Goal: Find contact information: Find contact information

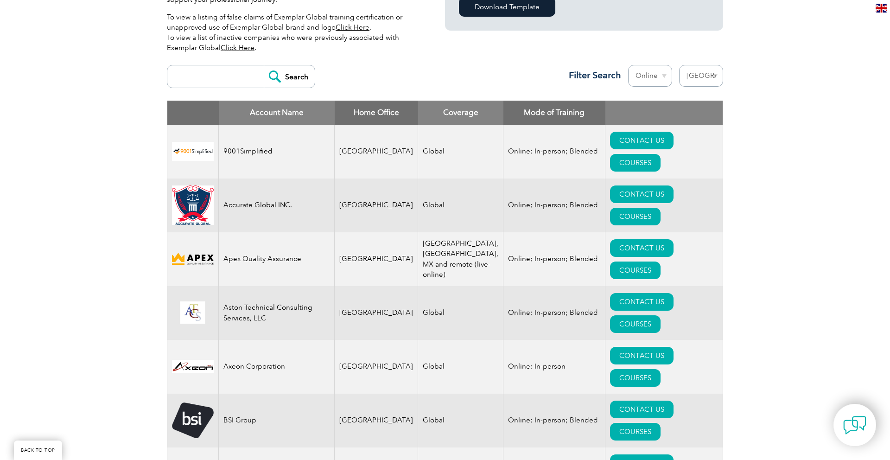
scroll to position [306, 0]
click at [710, 80] on select "Region Australia Bahrain Bangladesh Brazil Canada Colombia Dominican Republic E…" at bounding box center [701, 76] width 44 height 22
select select "[GEOGRAPHIC_DATA]"
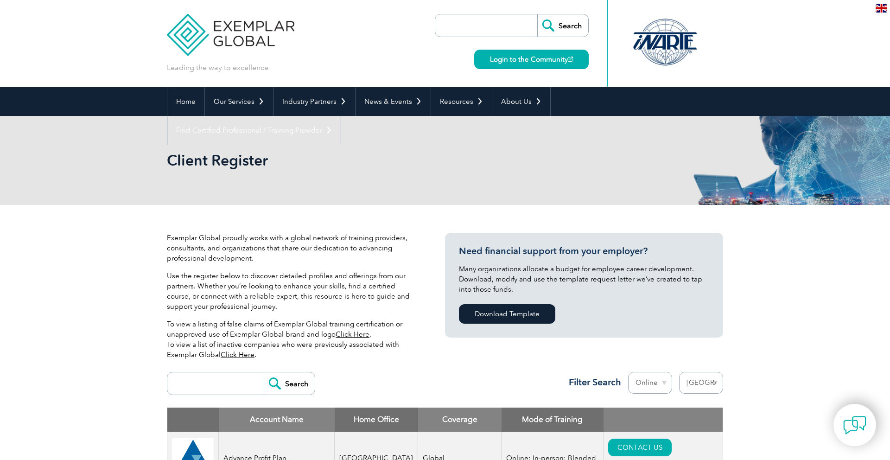
select select "[GEOGRAPHIC_DATA]"
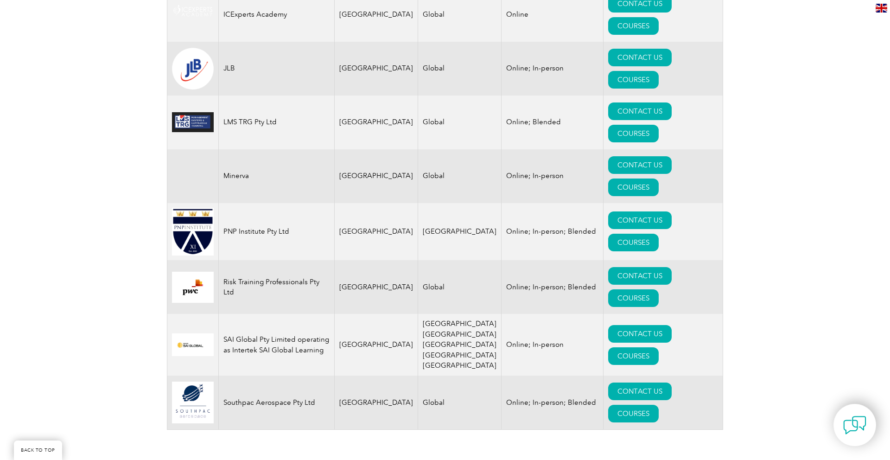
scroll to position [767, 0]
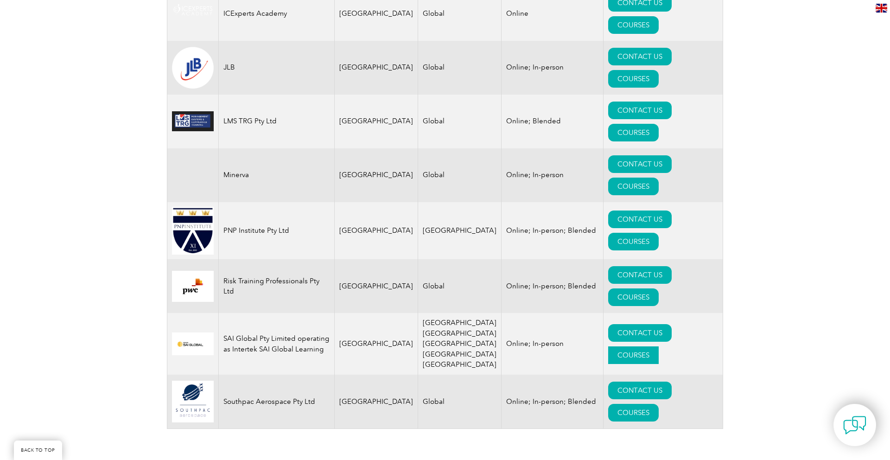
click at [659, 346] on link "COURSES" at bounding box center [633, 355] width 51 height 18
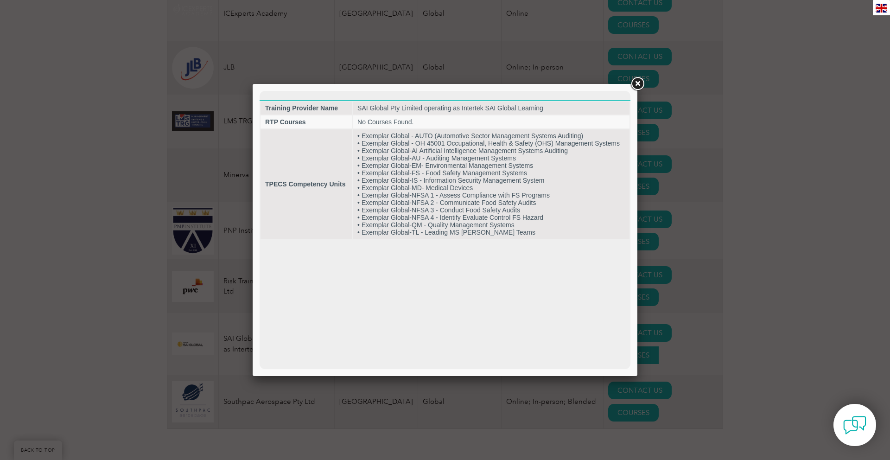
scroll to position [0, 0]
click at [635, 86] on link at bounding box center [637, 84] width 17 height 17
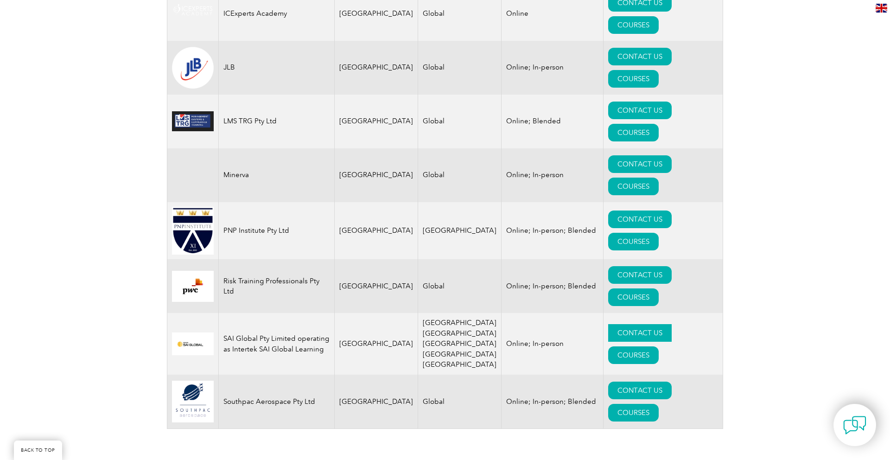
click at [624, 324] on link "CONTACT US" at bounding box center [639, 333] width 63 height 18
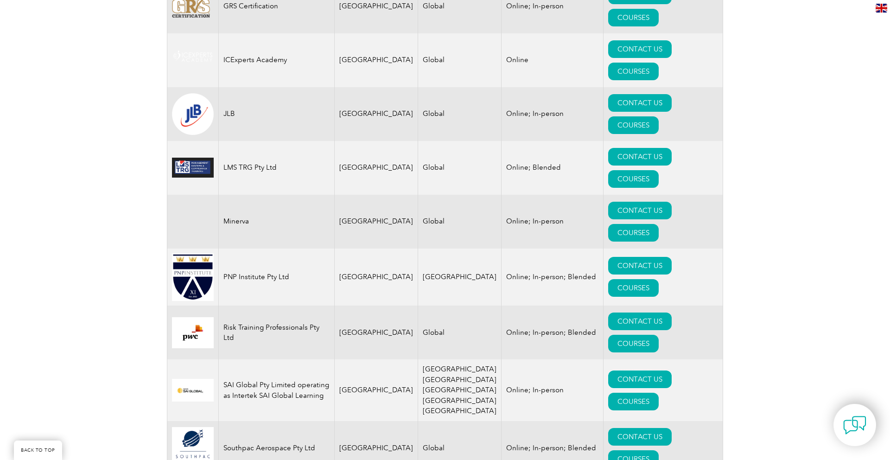
scroll to position [720, 0]
click at [608, 313] on link "CONTACT US" at bounding box center [639, 322] width 63 height 18
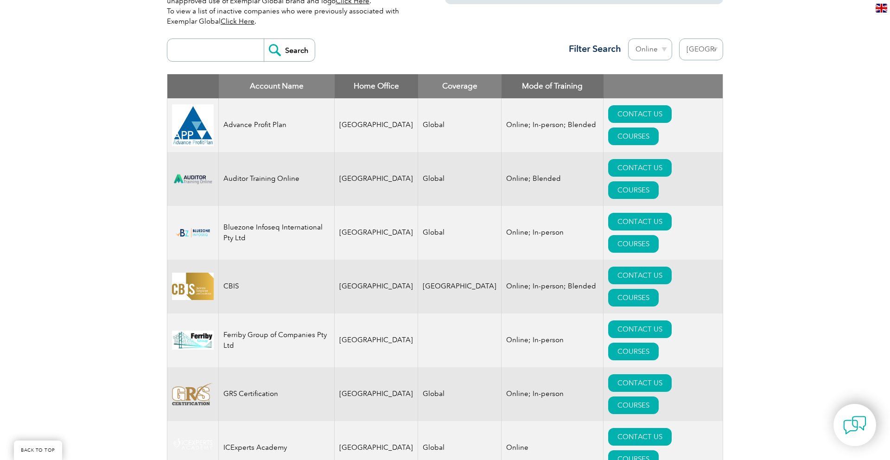
scroll to position [316, 0]
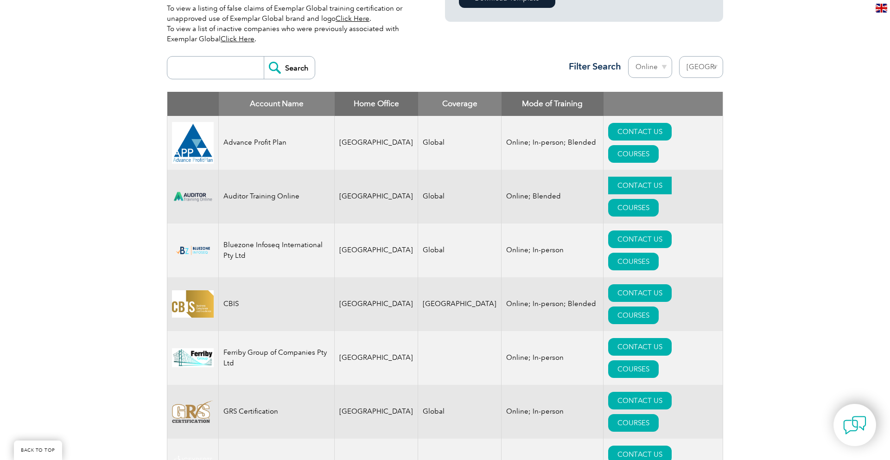
click at [608, 182] on link "CONTACT US" at bounding box center [639, 186] width 63 height 18
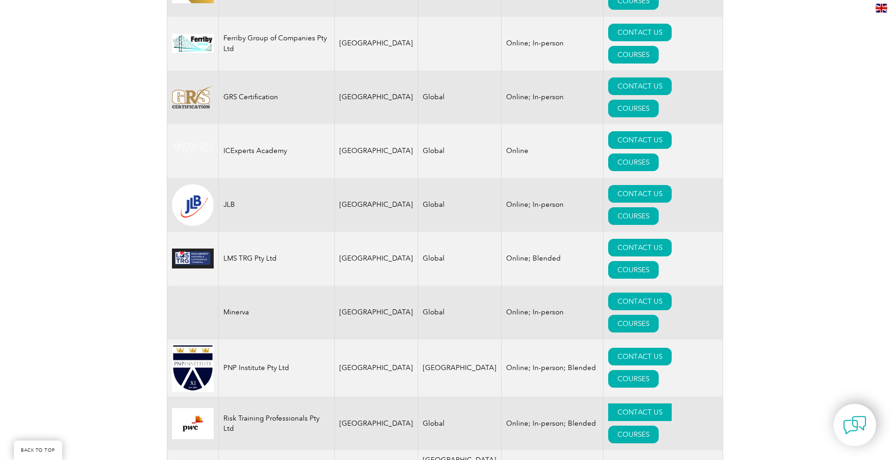
scroll to position [631, 0]
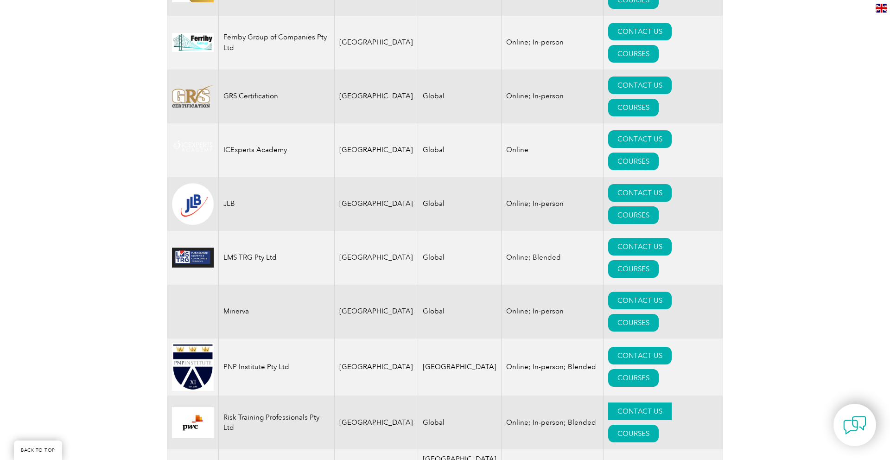
click at [608, 402] on link "CONTACT US" at bounding box center [639, 411] width 63 height 18
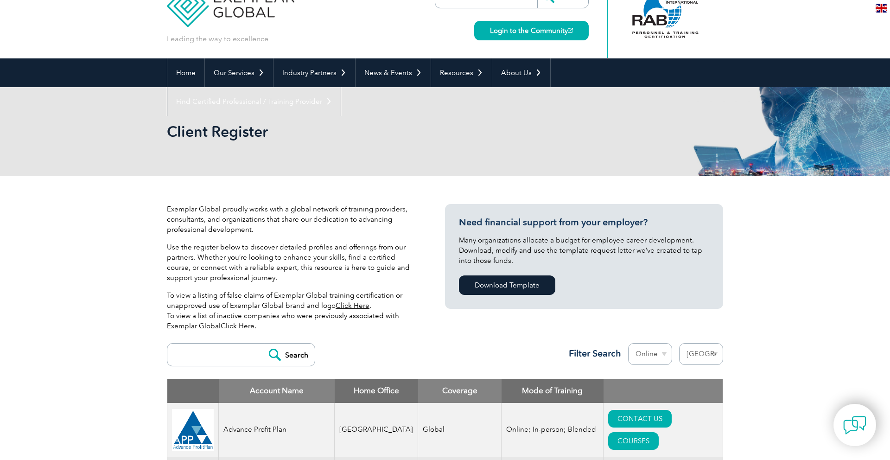
scroll to position [0, 0]
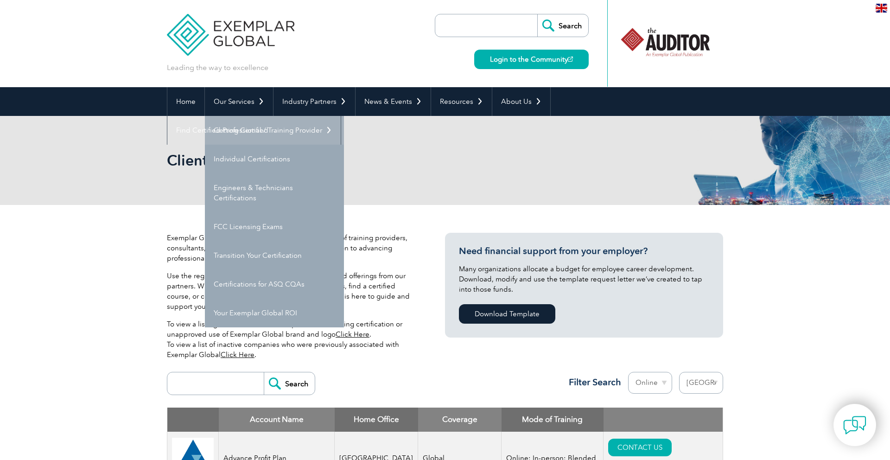
click at [243, 131] on link "Getting Certified" at bounding box center [274, 130] width 139 height 29
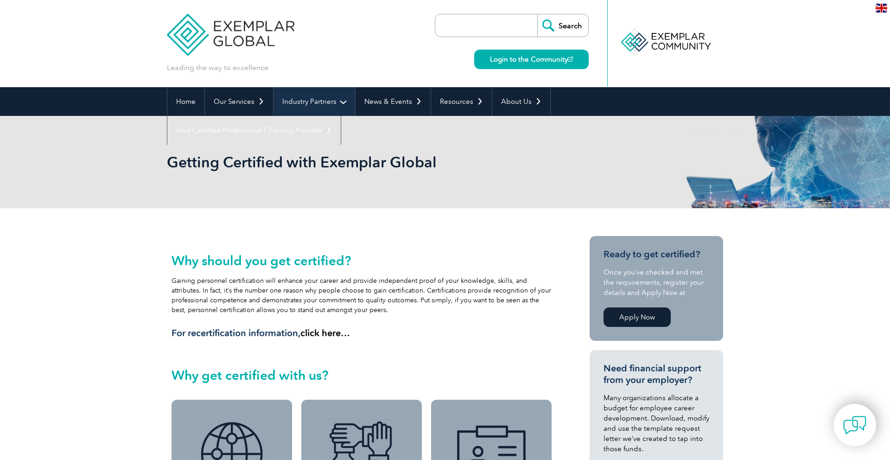
scroll to position [0, 0]
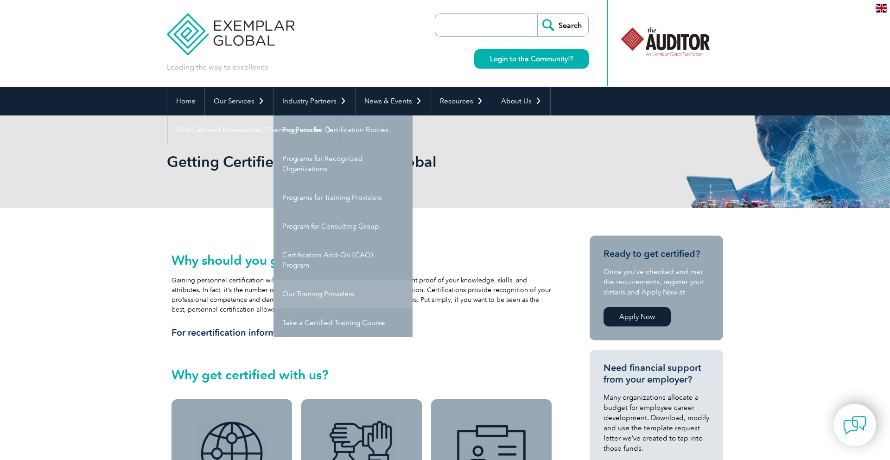
click at [341, 289] on link "Our Training Providers" at bounding box center [342, 293] width 139 height 29
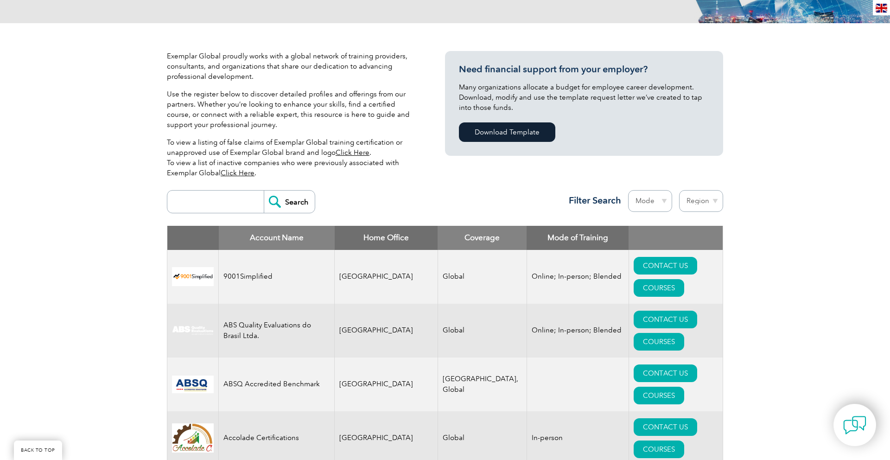
click at [222, 203] on input "search" at bounding box center [218, 201] width 92 height 22
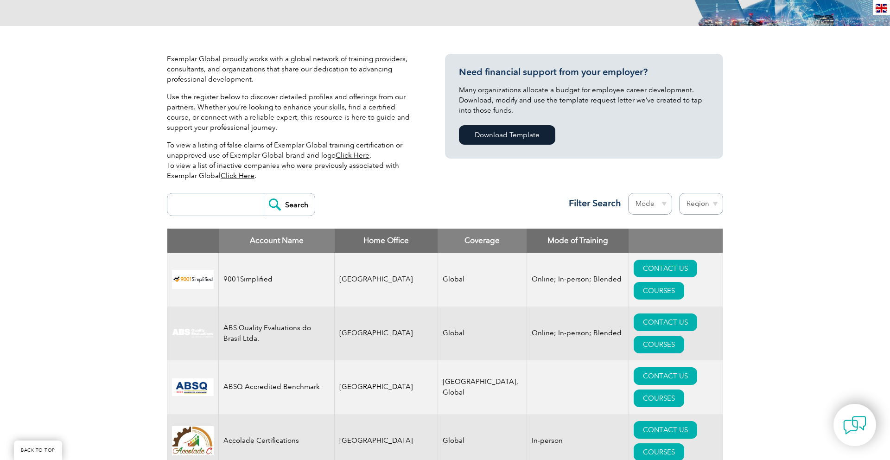
scroll to position [178, 0]
type input "BGMC"
click at [264, 194] on input "Search" at bounding box center [289, 205] width 51 height 22
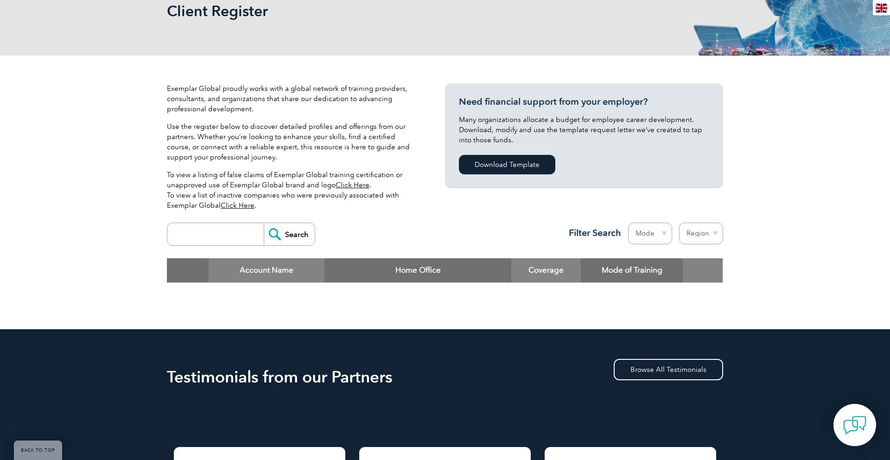
scroll to position [130, 0]
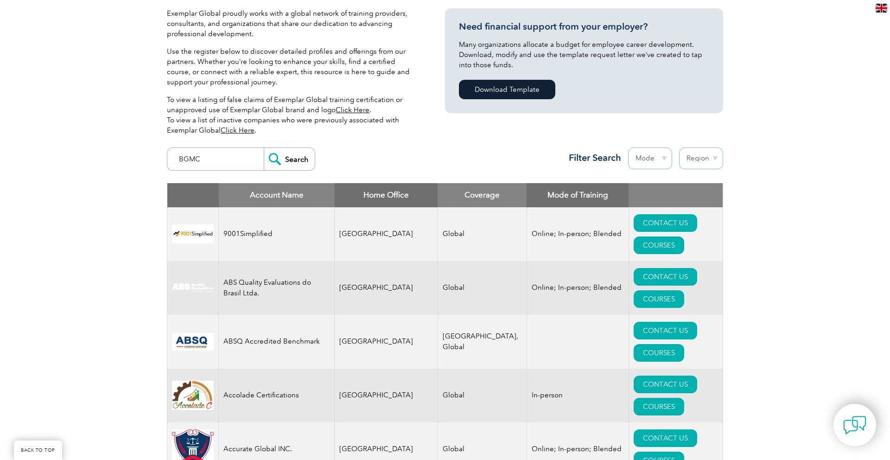
scroll to position [224, 0]
drag, startPoint x: 0, startPoint y: 0, endPoint x: 116, endPoint y: 154, distance: 193.3
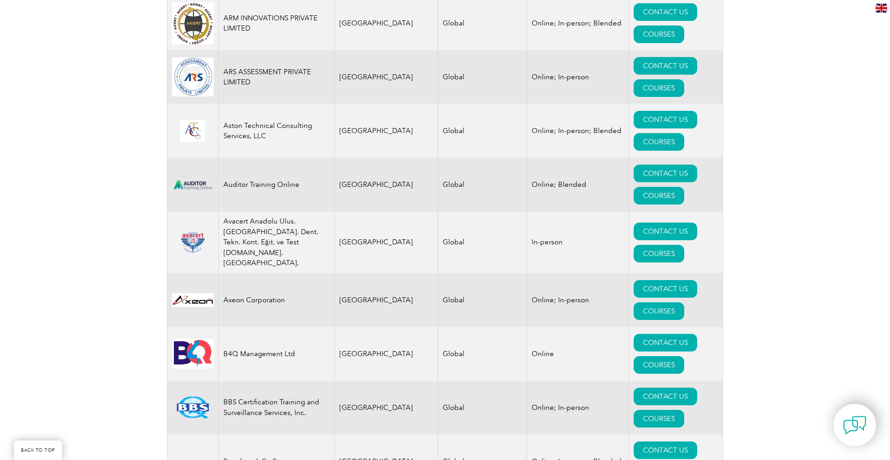
scroll to position [1306, 0]
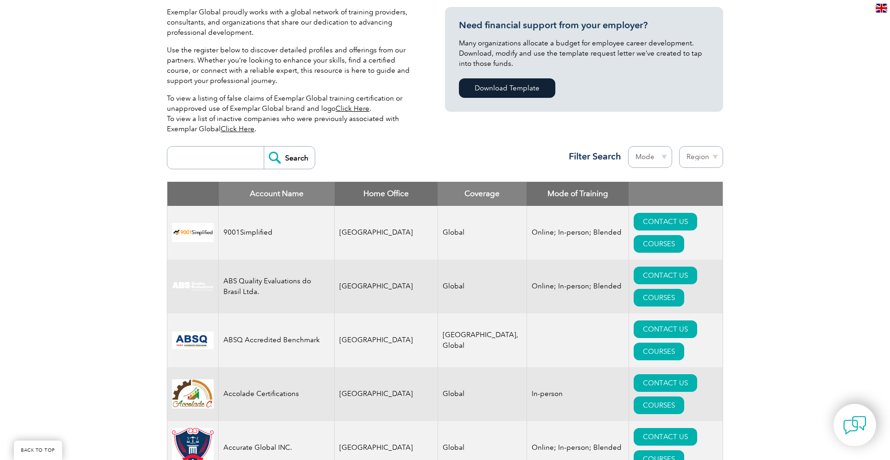
scroll to position [229, 0]
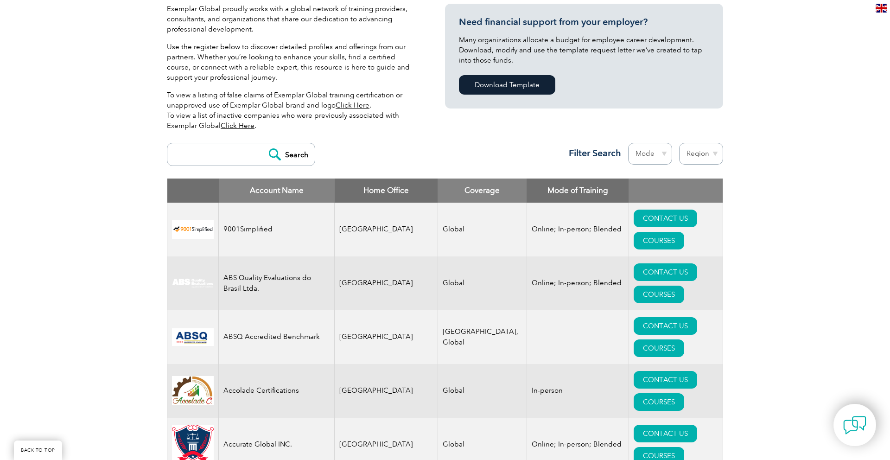
click at [715, 158] on select "Region [GEOGRAPHIC_DATA] [GEOGRAPHIC_DATA] [GEOGRAPHIC_DATA] [GEOGRAPHIC_DATA] …" at bounding box center [701, 154] width 44 height 22
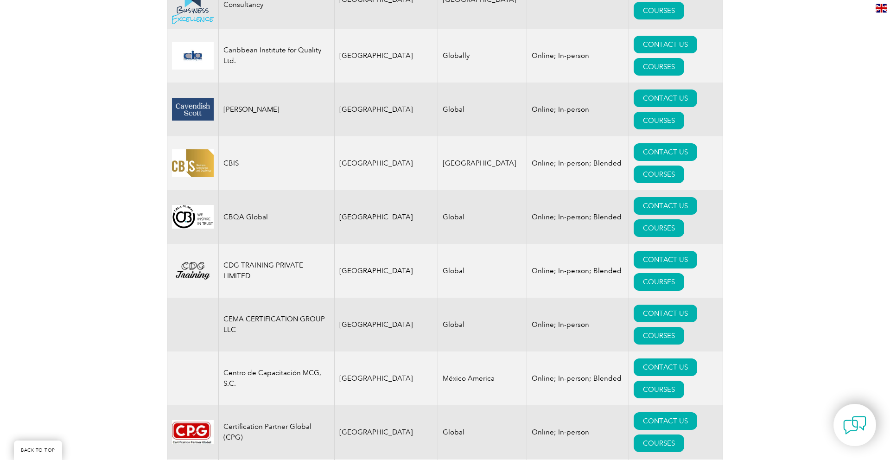
scroll to position [2489, 0]
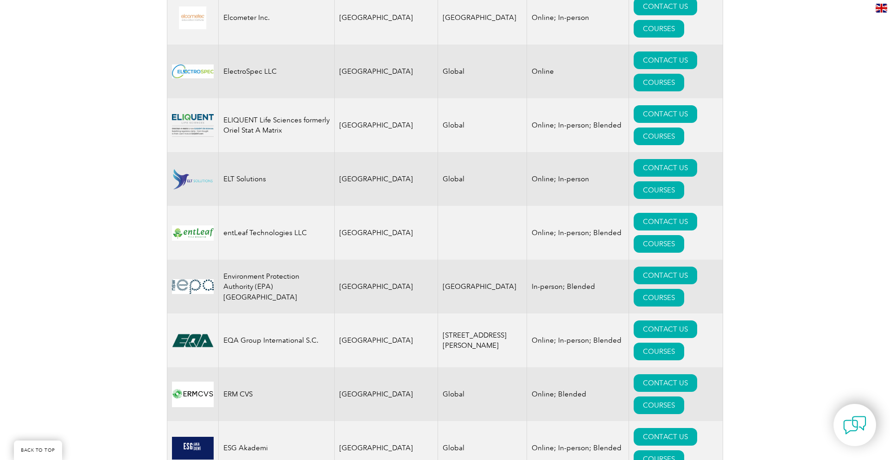
scroll to position [4468, 0]
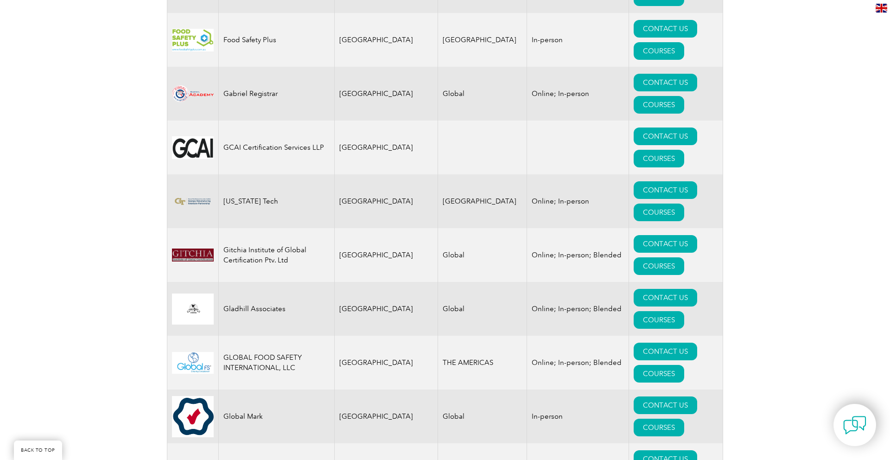
scroll to position [5191, 0]
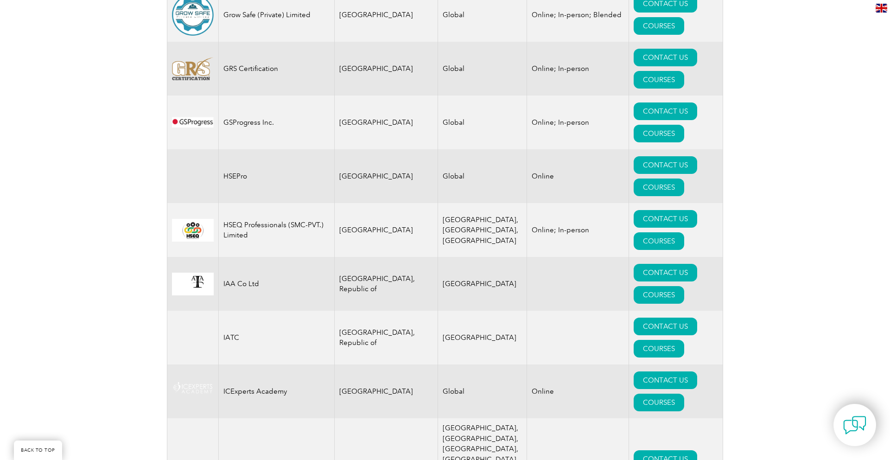
scroll to position [5976, 0]
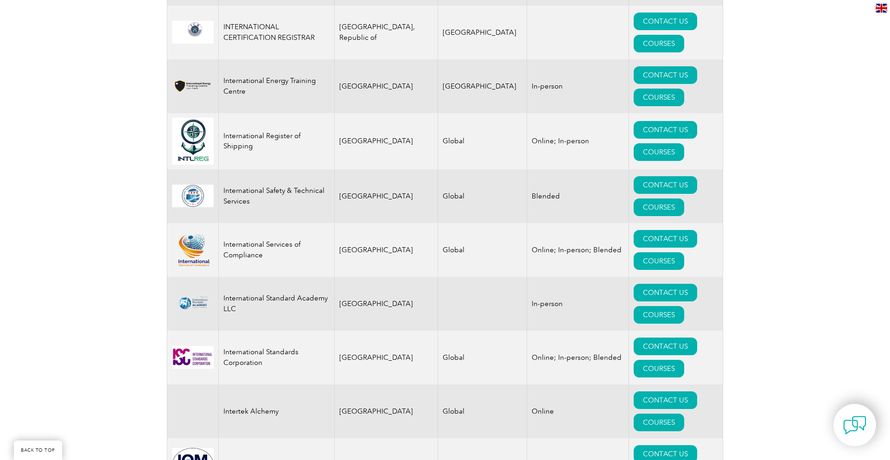
scroll to position [7083, 0]
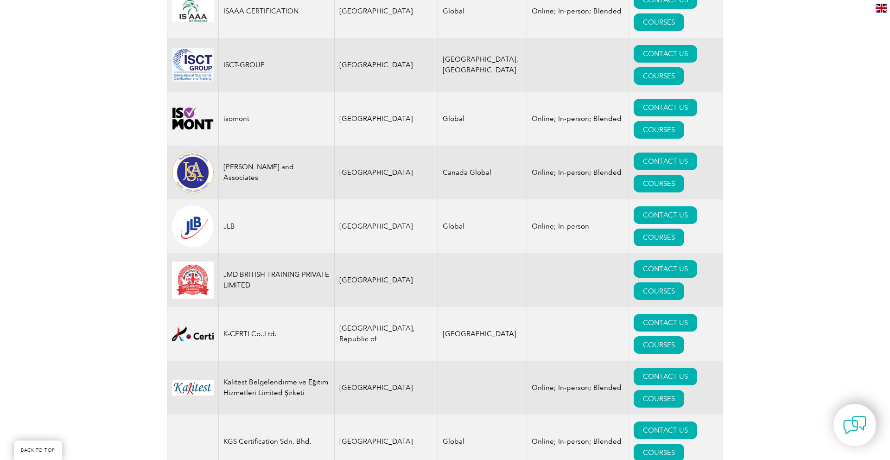
scroll to position [7646, 0]
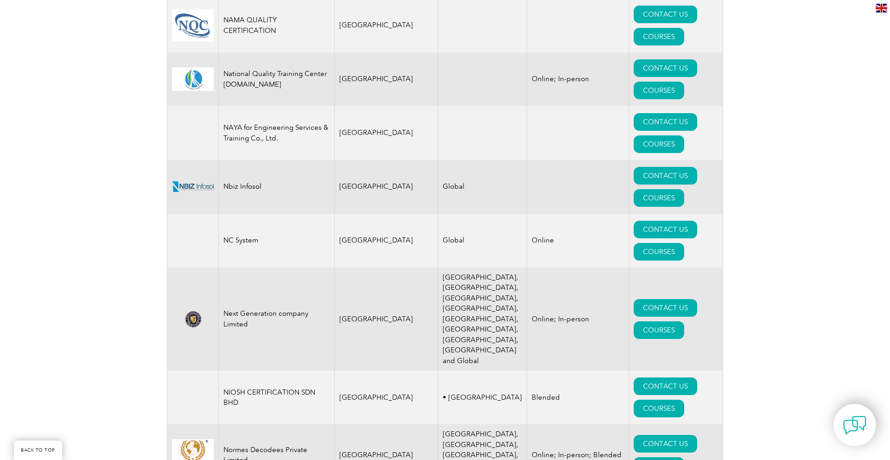
scroll to position [9828, 0]
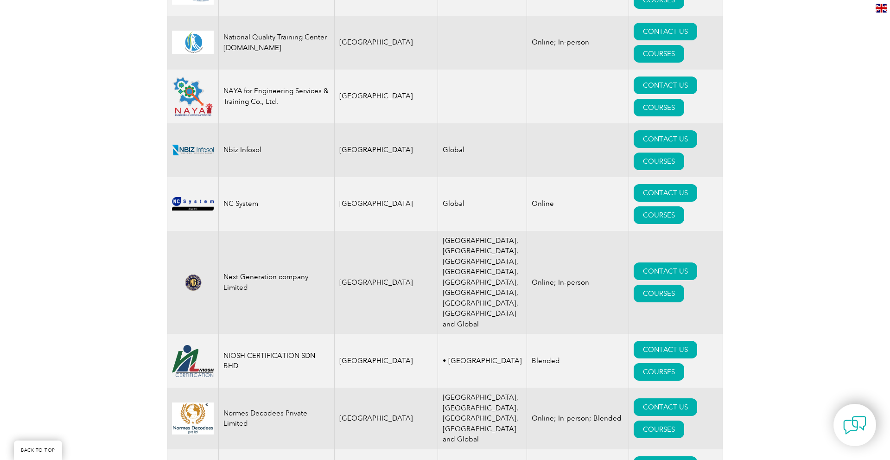
scroll to position [9855, 0]
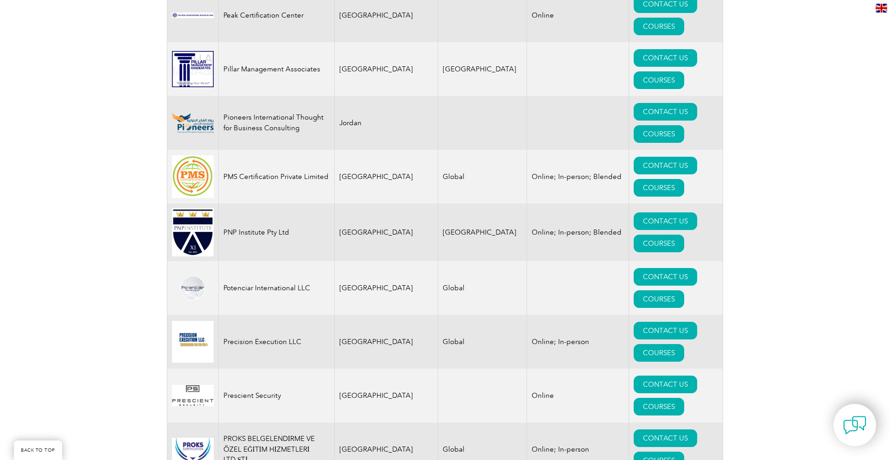
scroll to position [10908, 0]
